Goal: Task Accomplishment & Management: Use online tool/utility

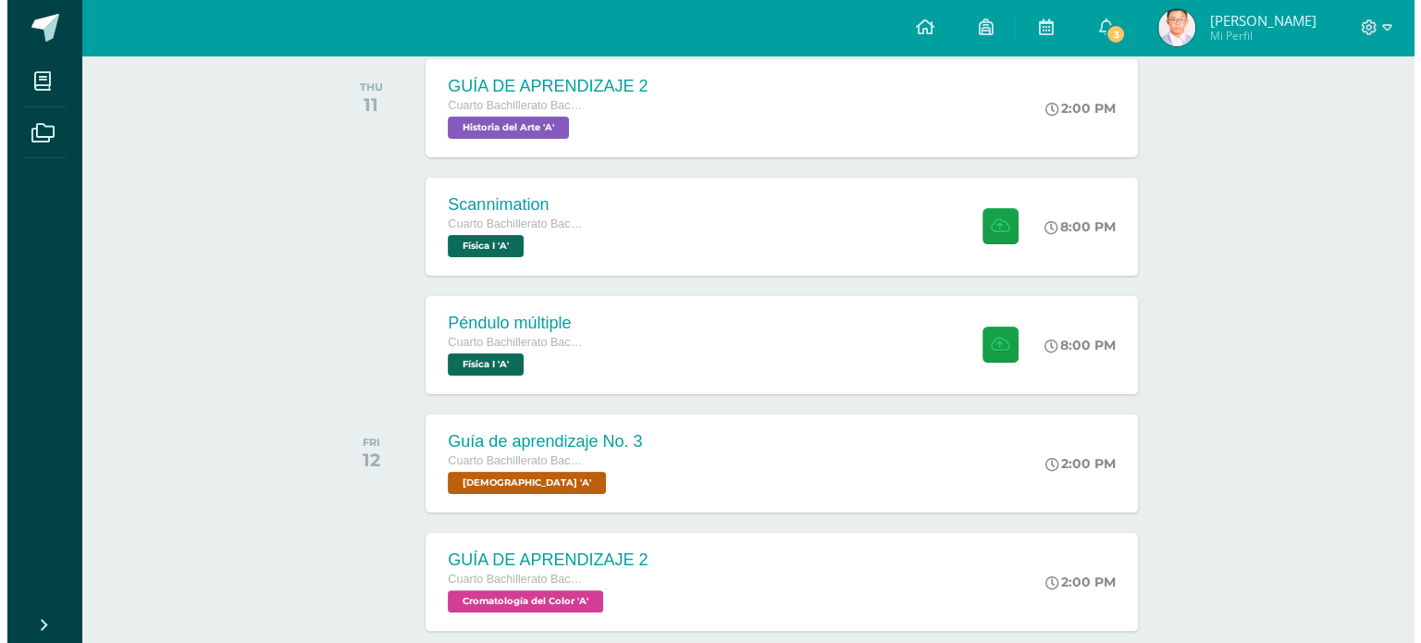
scroll to position [293, 0]
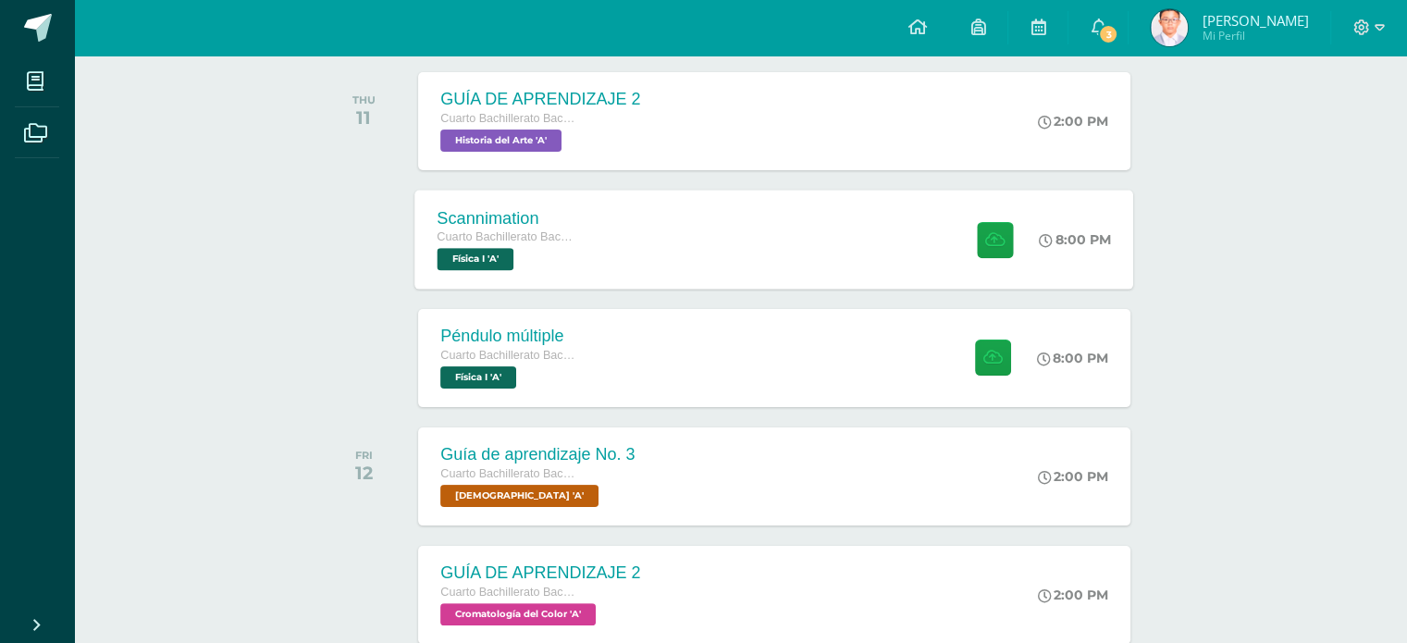
click at [621, 242] on div "Scannimation Cuarto Bachillerato Bachillerato en CCLL con Orientación en Diseño…" at bounding box center [774, 239] width 719 height 99
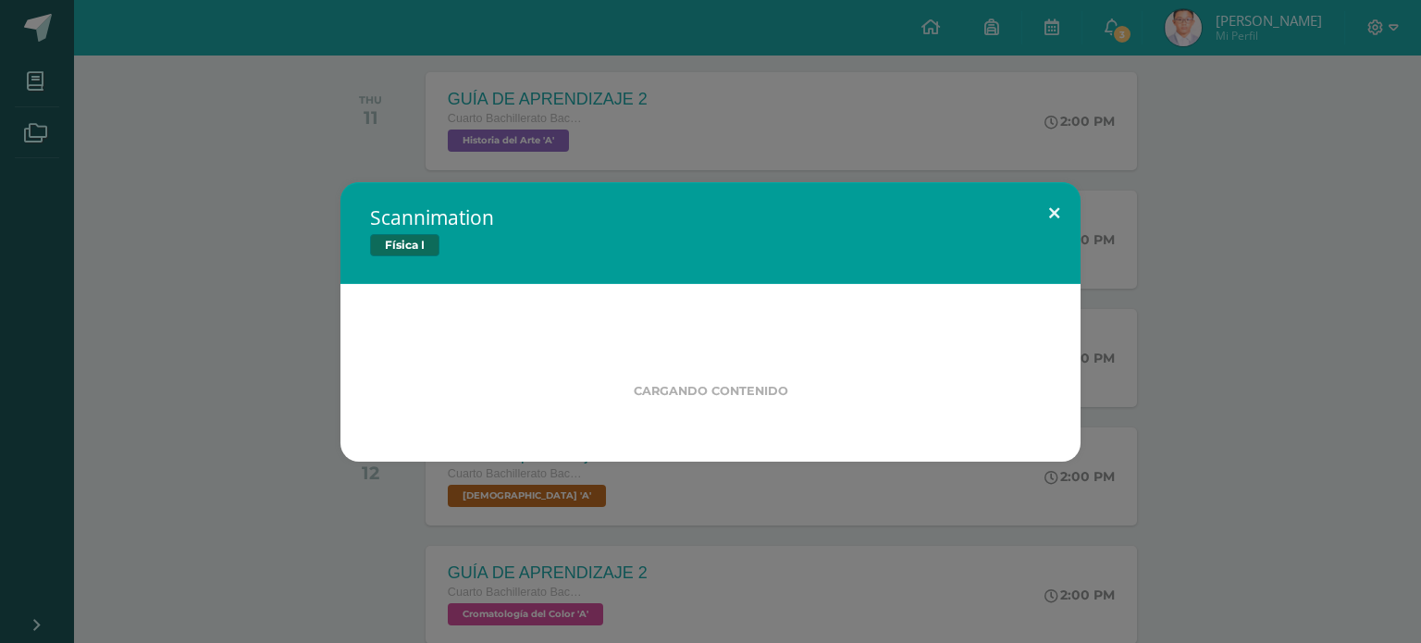
click at [1060, 215] on button at bounding box center [1054, 213] width 53 height 63
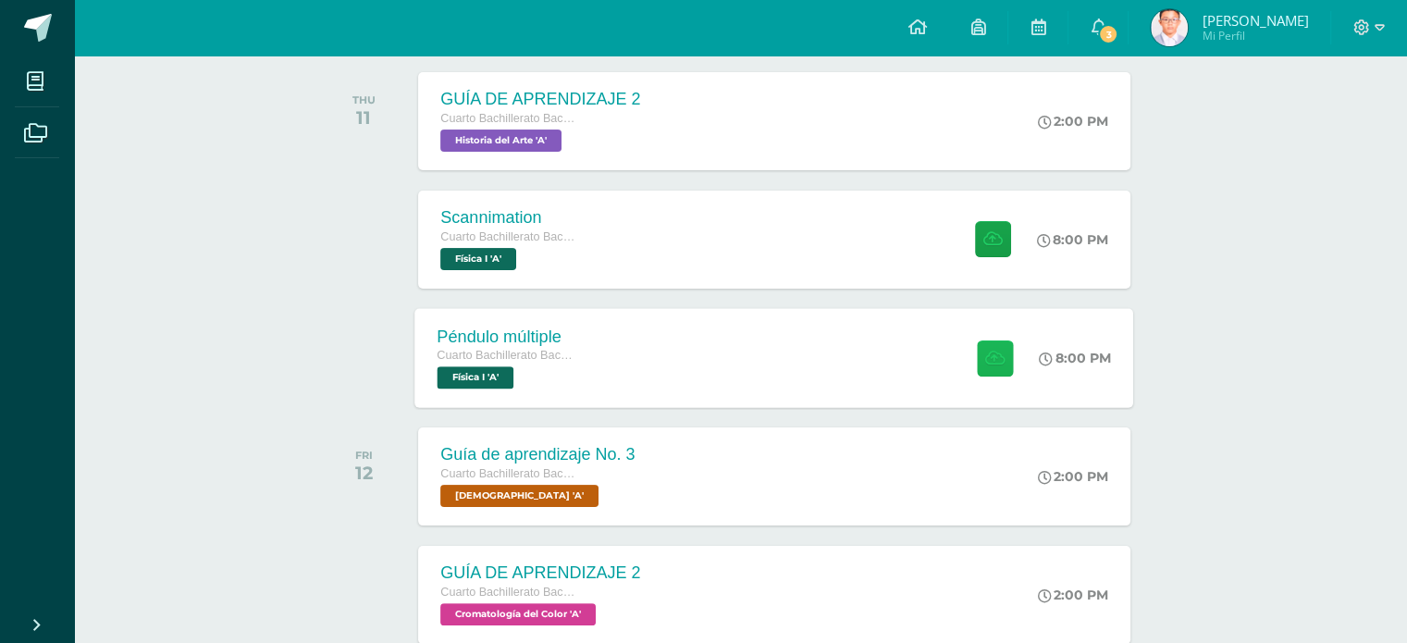
click at [977, 369] on button at bounding box center [995, 357] width 36 height 36
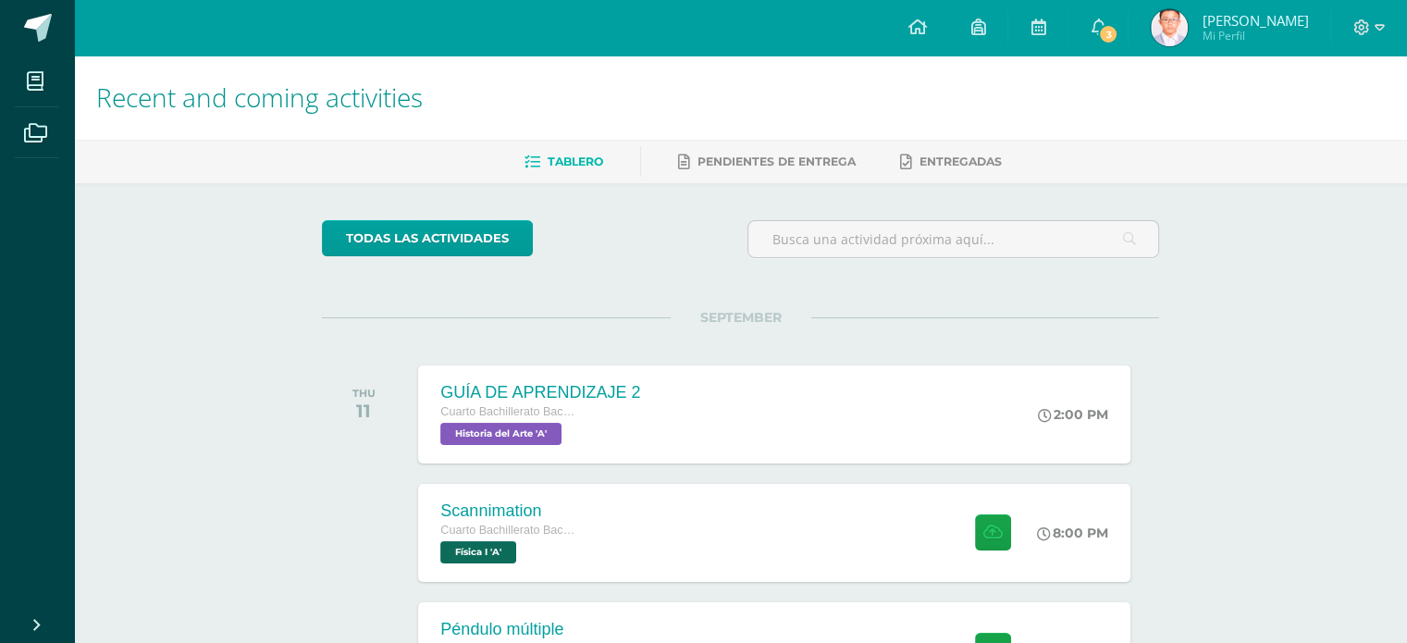
scroll to position [528, 0]
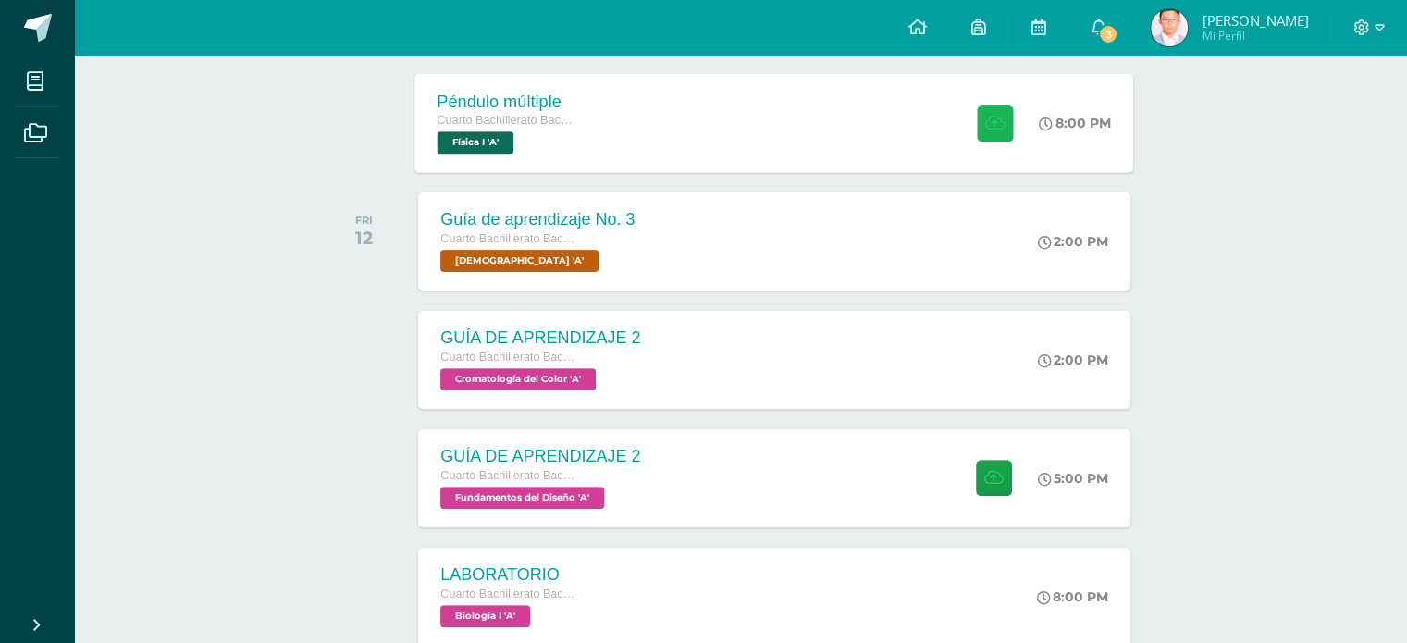
click at [989, 131] on button at bounding box center [995, 123] width 36 height 36
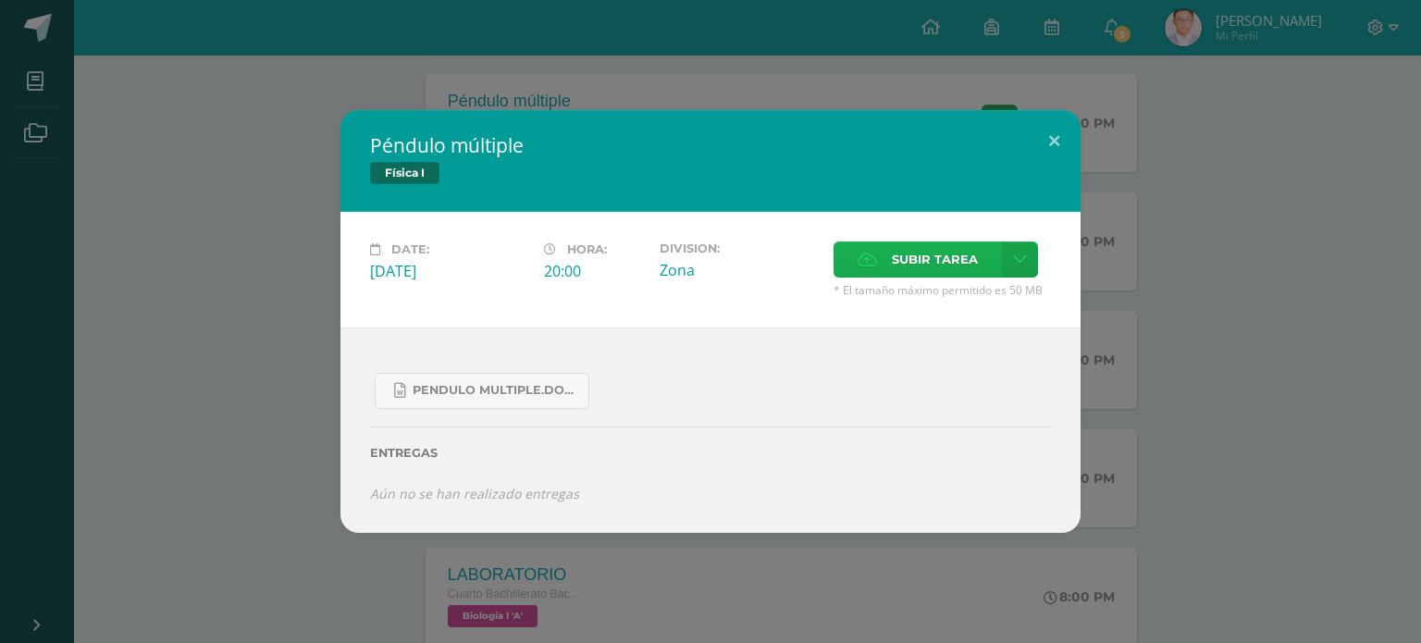
click at [950, 273] on span "Subir tarea" at bounding box center [935, 259] width 86 height 34
click at [0, 0] on input "Subir tarea" at bounding box center [0, 0] width 0 height 0
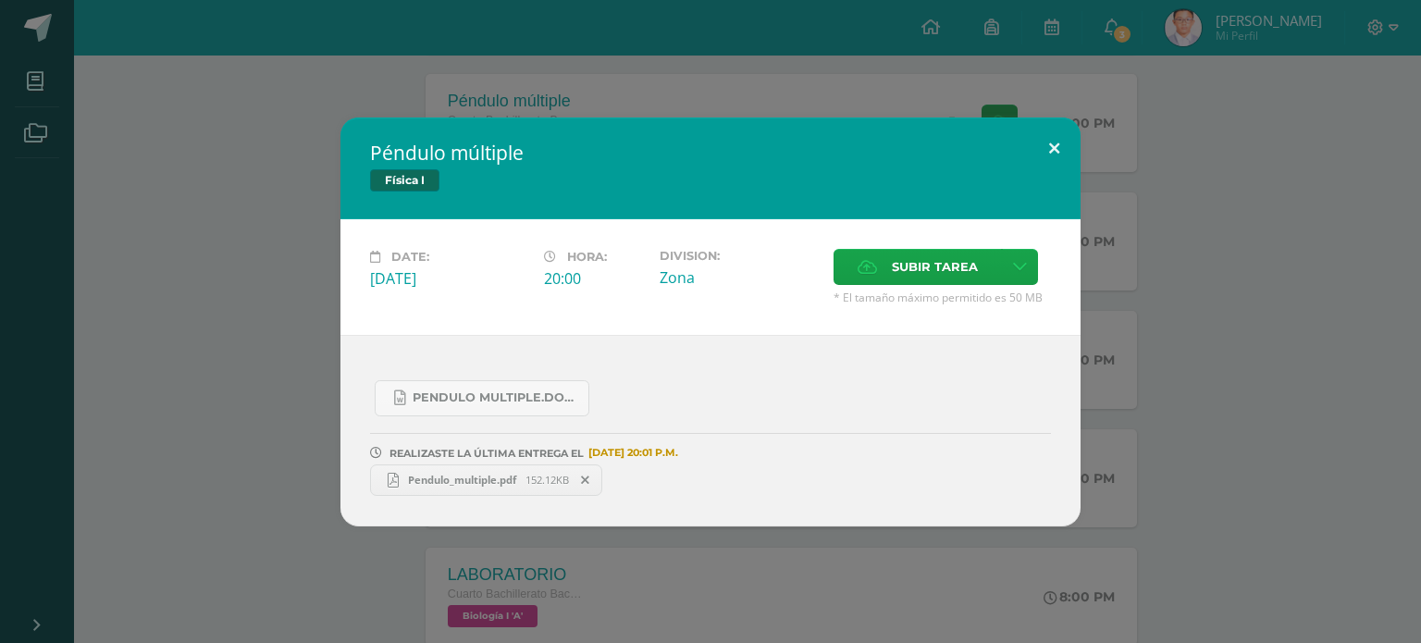
click at [1043, 148] on button at bounding box center [1054, 148] width 53 height 63
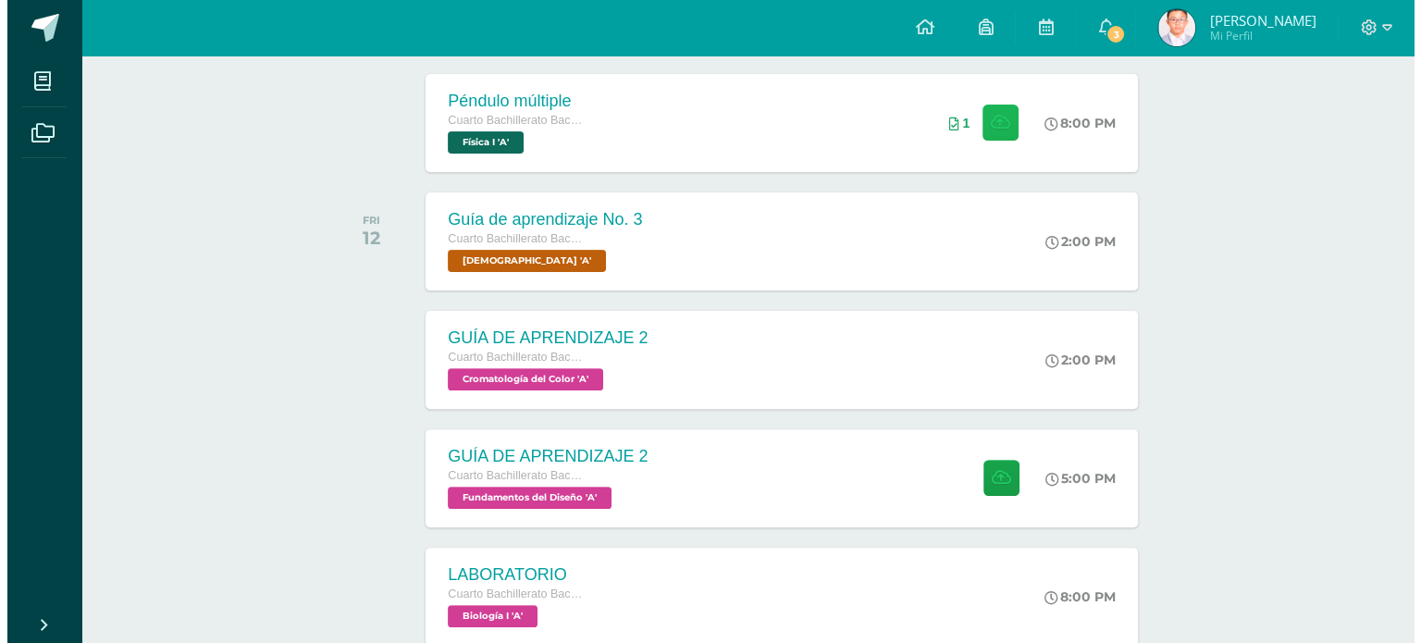
scroll to position [0, 0]
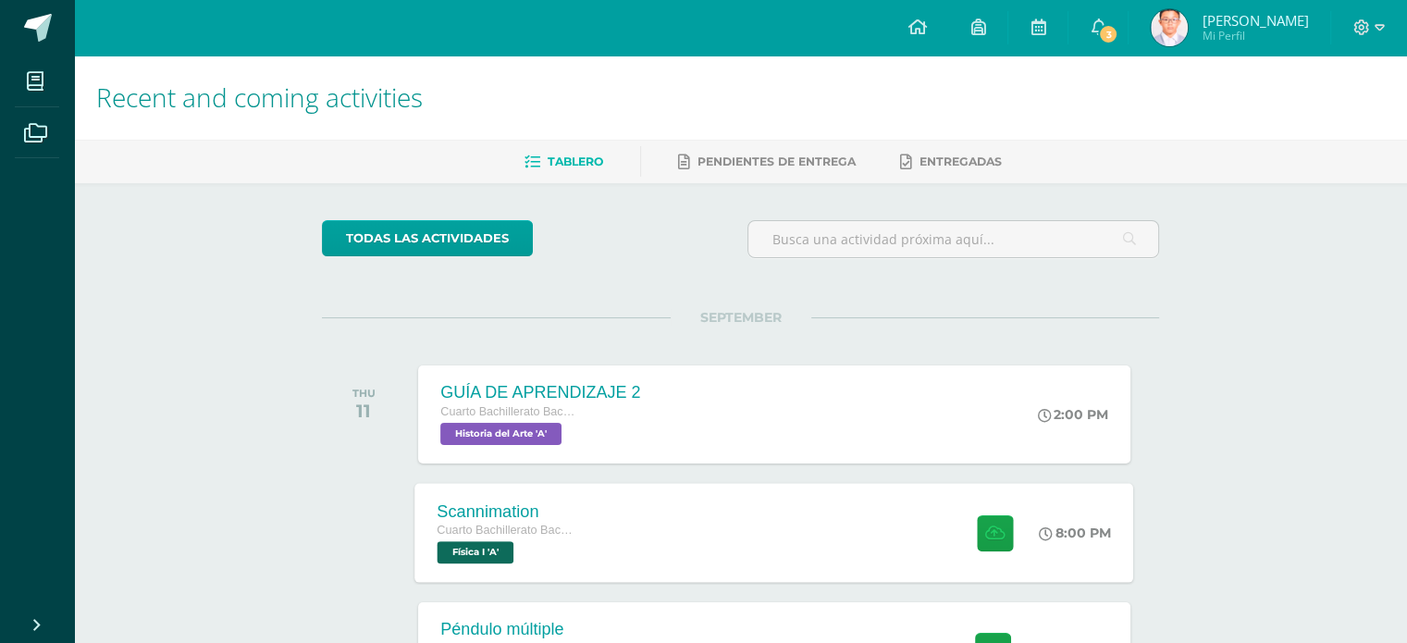
click at [794, 553] on div "Scannimation Cuarto Bachillerato Bachillerato en CCLL con Orientación en Diseño…" at bounding box center [774, 532] width 719 height 99
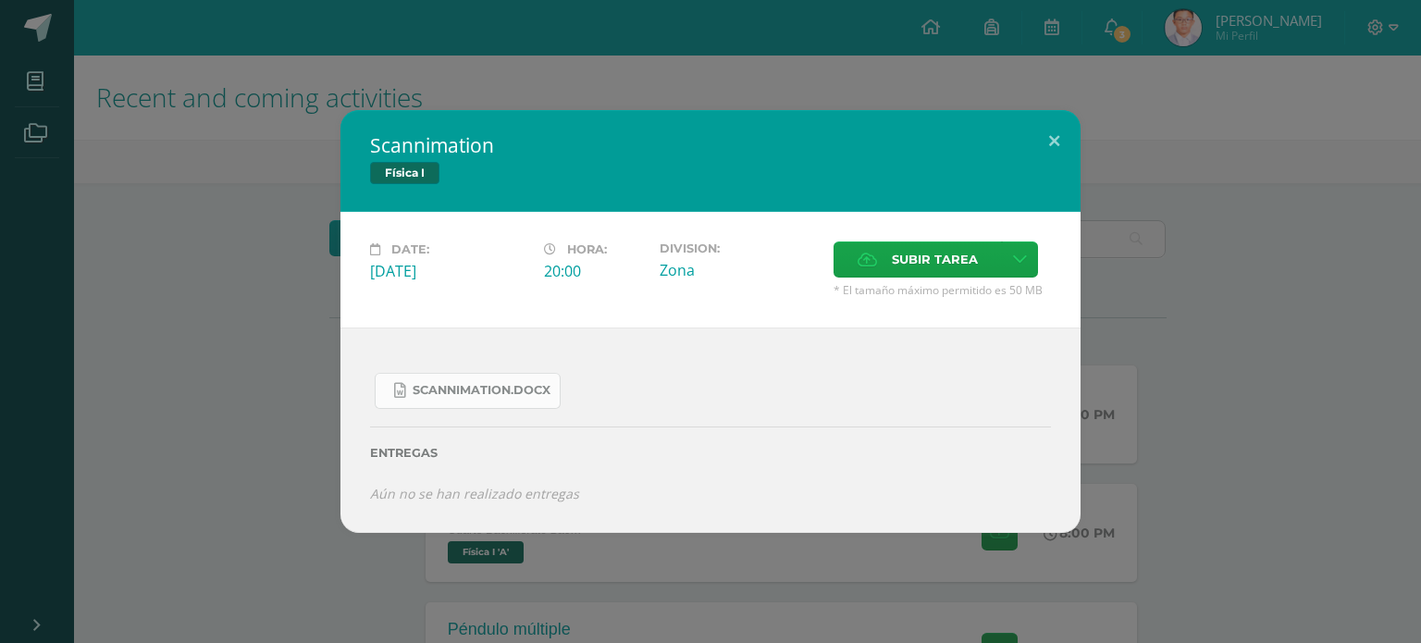
click at [421, 393] on span "Scannimation.docx" at bounding box center [482, 390] width 138 height 15
click at [496, 390] on span "Scannimation.docx" at bounding box center [482, 390] width 138 height 15
